Goal: Information Seeking & Learning: Compare options

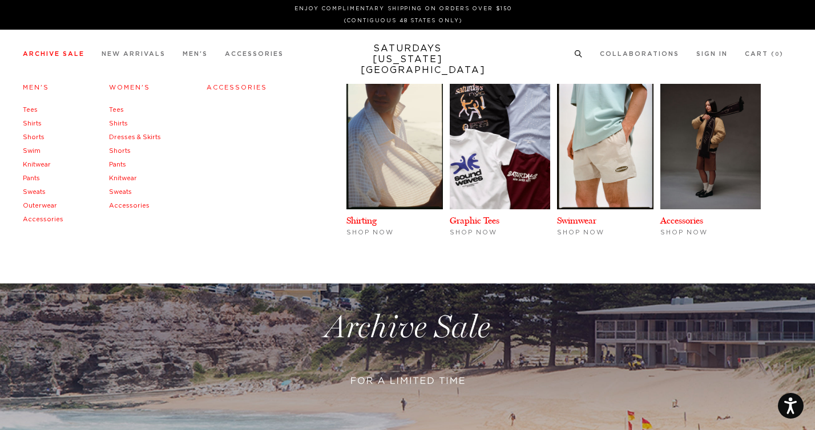
click at [26, 152] on link "Swim" at bounding box center [32, 151] width 18 height 6
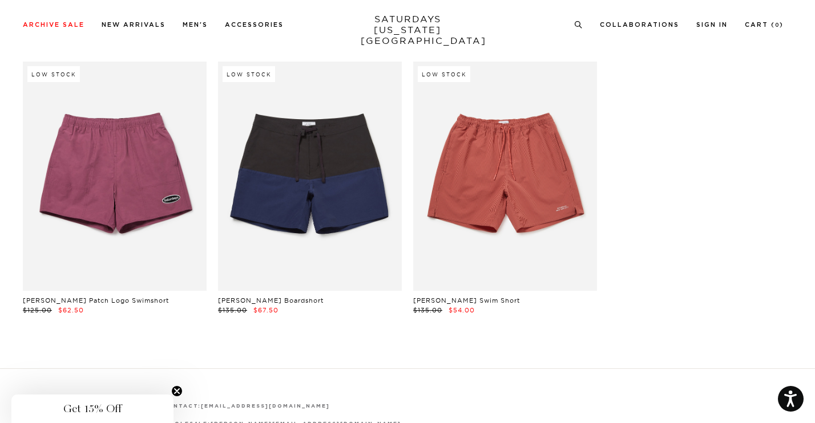
scroll to position [1440, 0]
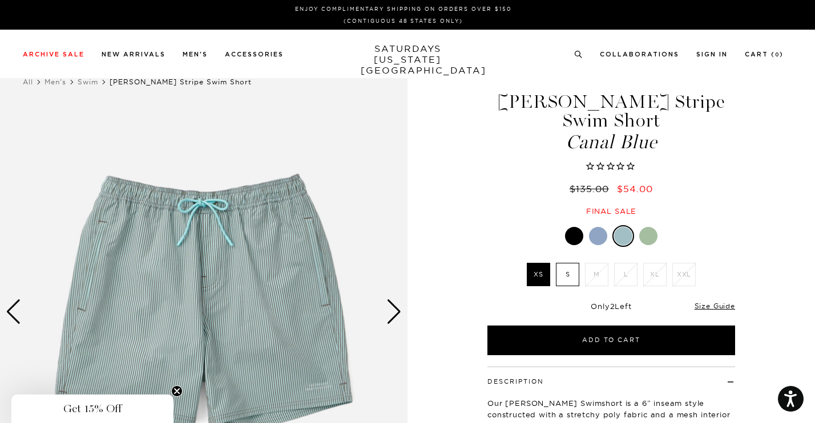
click at [566, 276] on label "S" at bounding box center [567, 274] width 23 height 23
click at [0, 0] on input "S" at bounding box center [0, 0] width 0 height 0
click at [395, 310] on div "Next slide" at bounding box center [393, 311] width 15 height 25
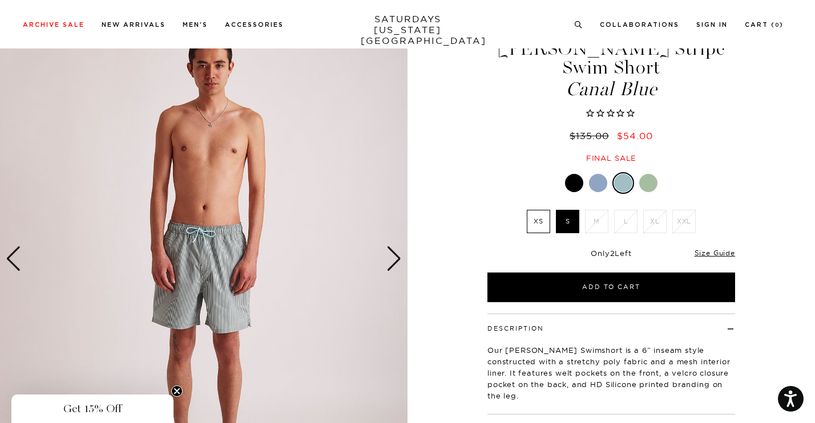
scroll to position [55, 0]
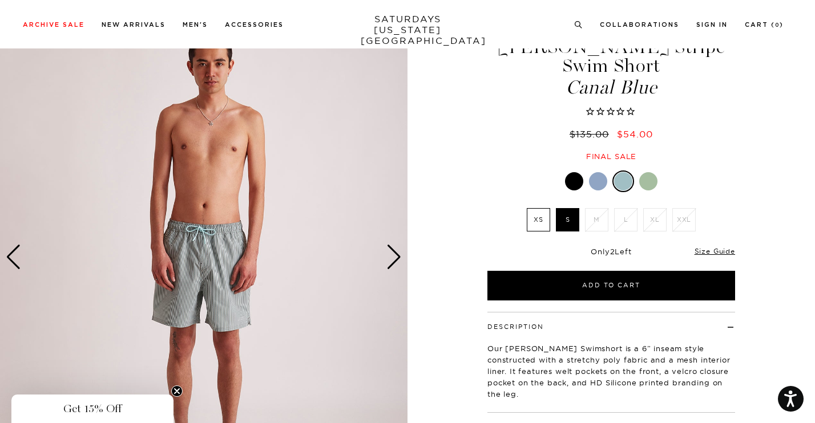
click at [577, 181] on div at bounding box center [574, 181] width 18 height 18
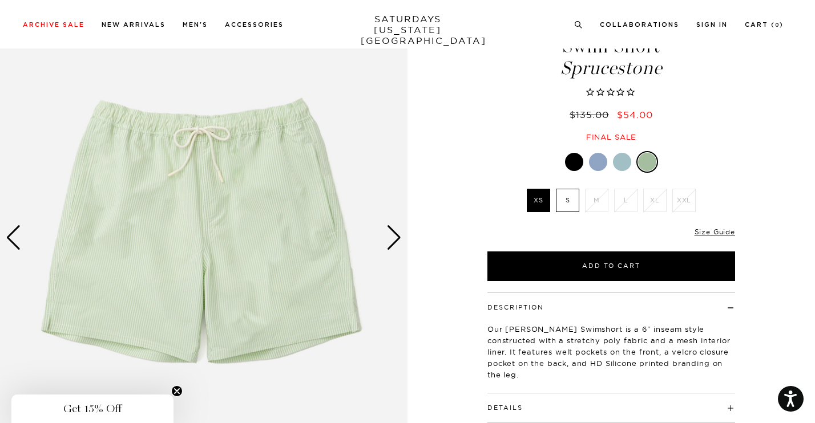
scroll to position [75, 0]
click at [565, 199] on label "S" at bounding box center [567, 199] width 23 height 23
click at [0, 0] on input "S" at bounding box center [0, 0] width 0 height 0
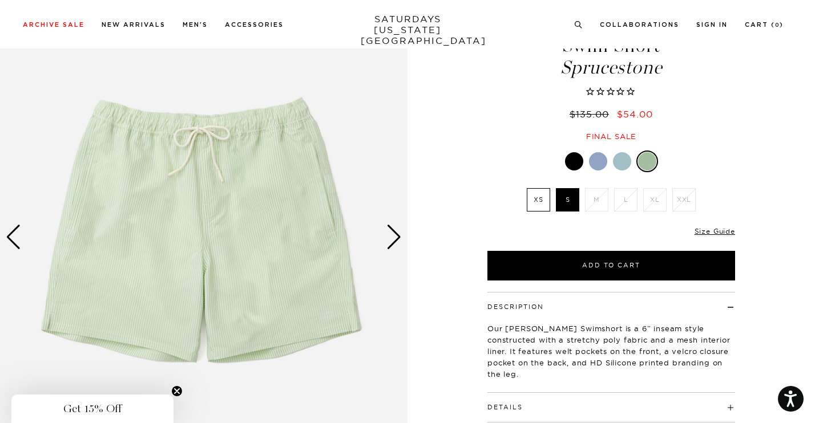
click at [397, 244] on div "Next slide" at bounding box center [393, 237] width 15 height 25
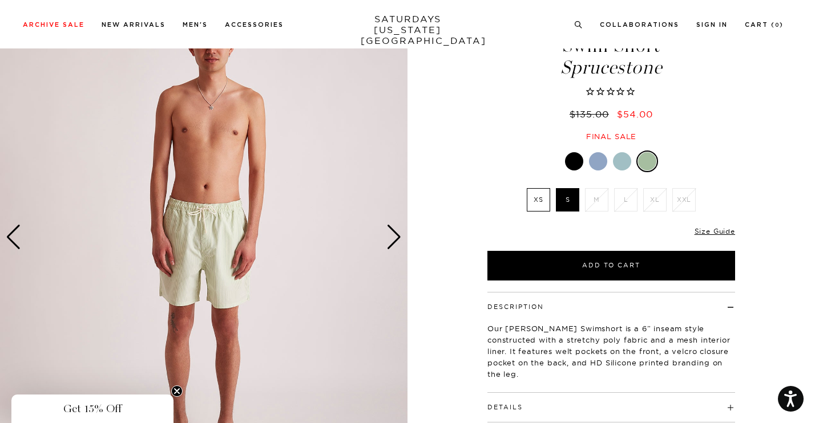
click at [397, 244] on div "Next slide" at bounding box center [393, 237] width 15 height 25
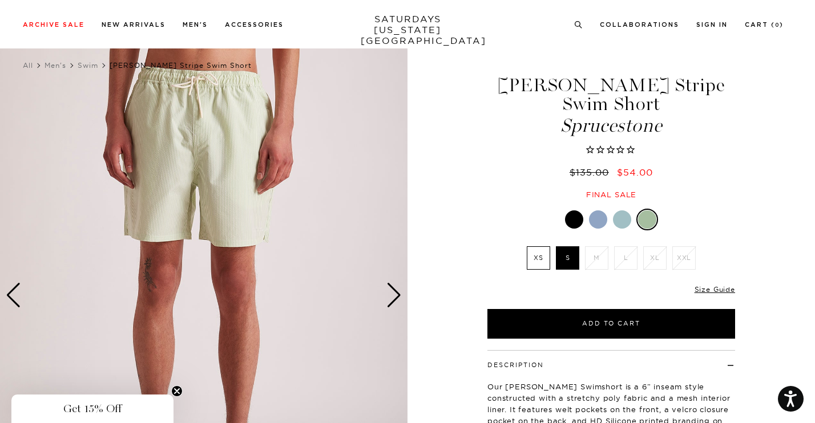
scroll to position [16, 0]
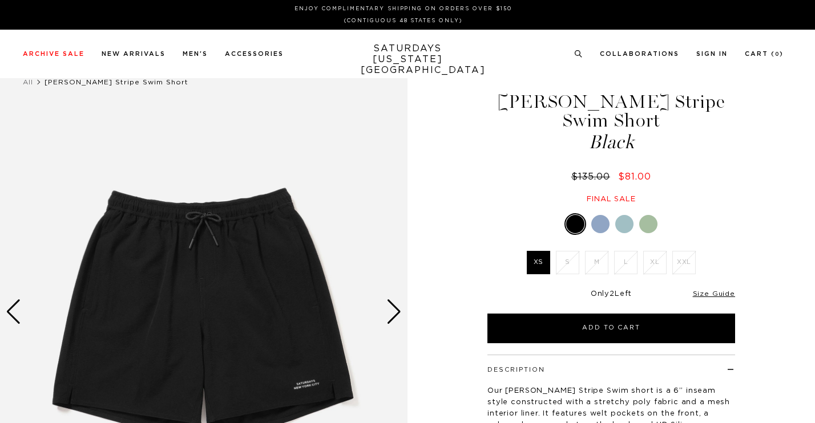
click at [622, 228] on div at bounding box center [624, 224] width 18 height 18
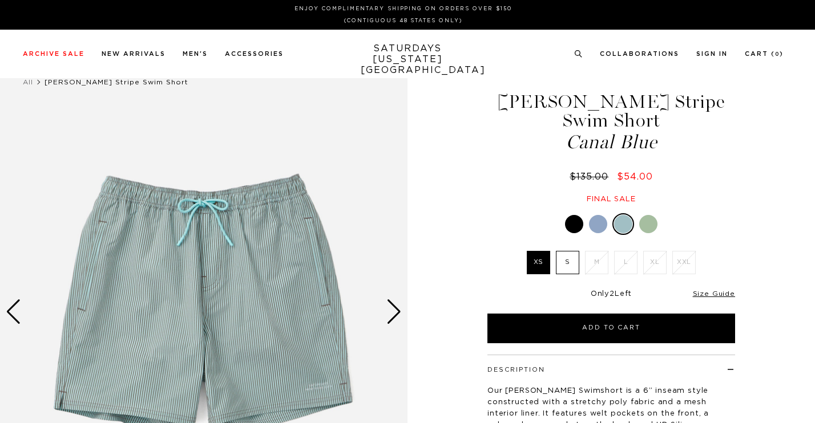
click at [396, 315] on div "Next slide" at bounding box center [393, 311] width 15 height 25
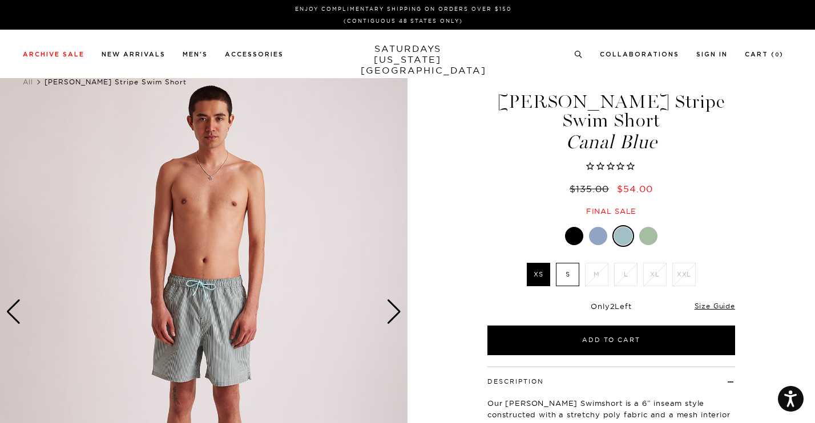
click at [599, 241] on div at bounding box center [598, 236] width 18 height 18
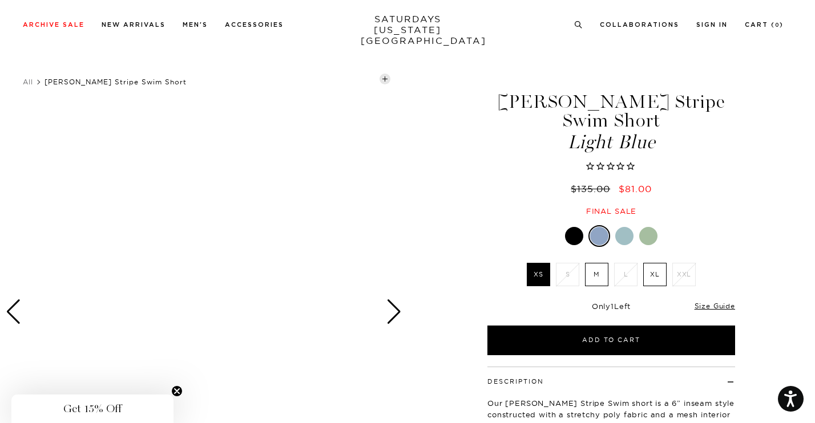
scroll to position [70, 0]
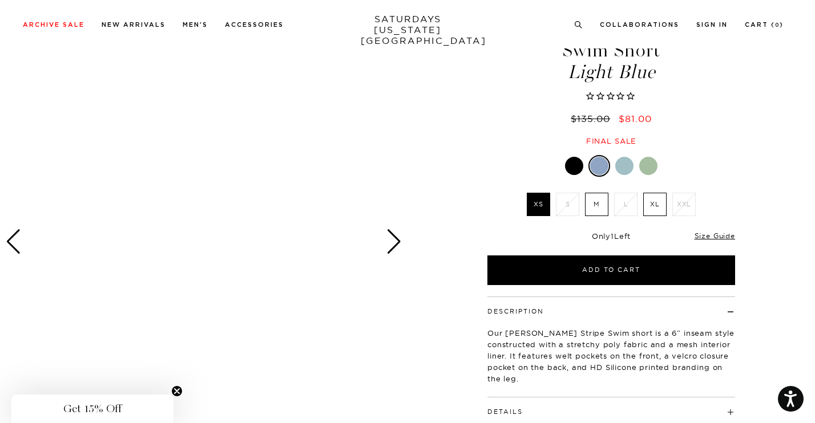
click at [395, 242] on div "Next slide" at bounding box center [393, 241] width 15 height 25
click at [402, 242] on div at bounding box center [203, 241] width 407 height 509
click at [396, 242] on div "Next slide" at bounding box center [393, 241] width 15 height 25
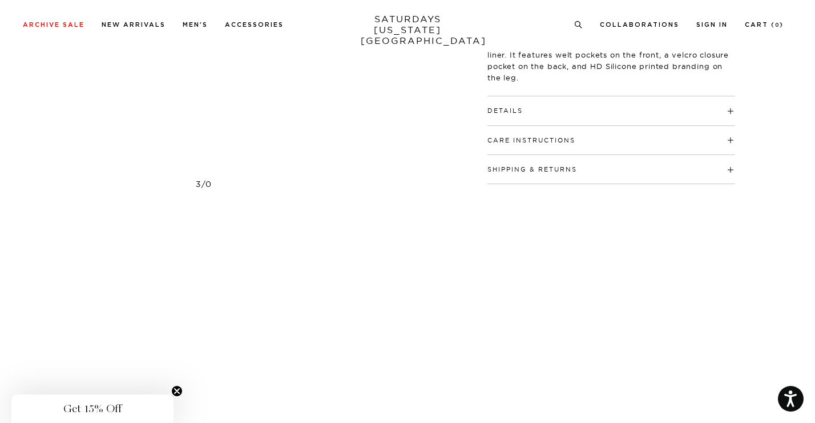
scroll to position [0, 0]
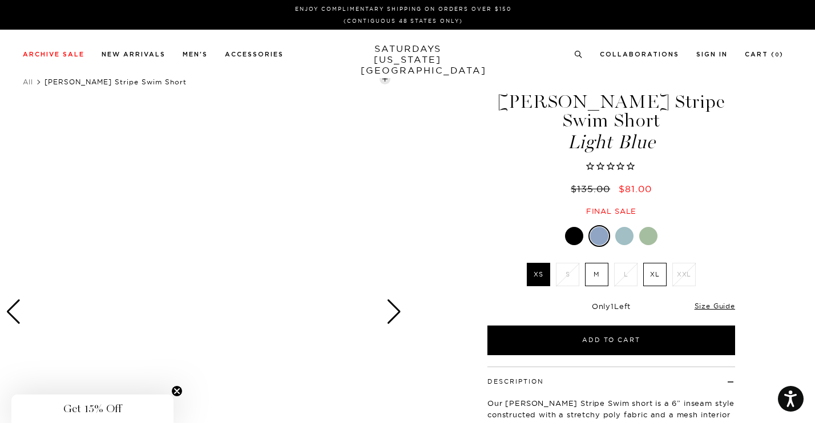
click at [625, 236] on div at bounding box center [624, 236] width 18 height 18
